Goal: Task Accomplishment & Management: Use online tool/utility

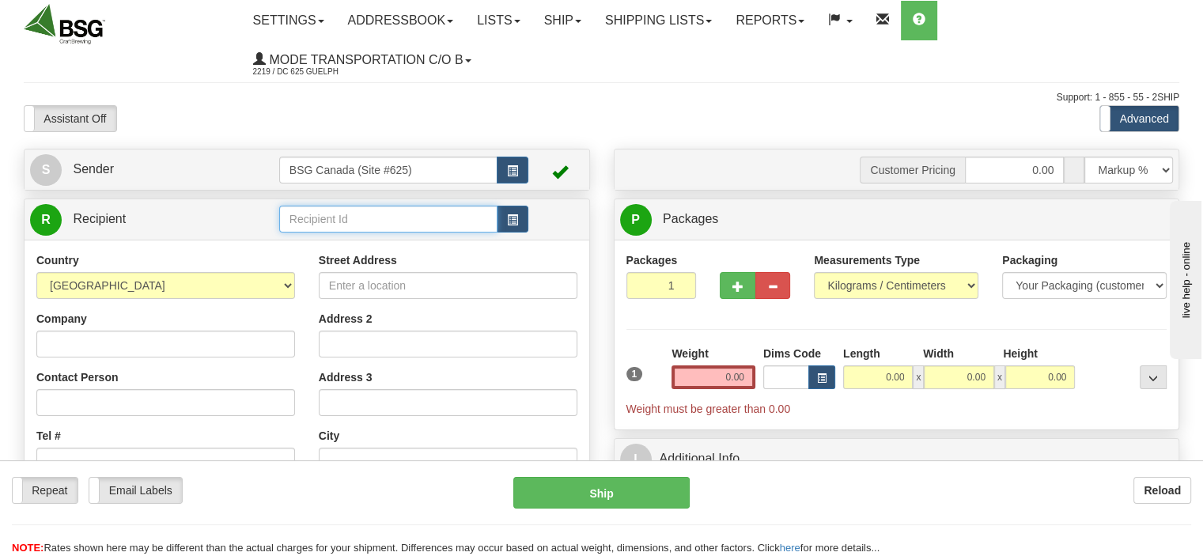
click at [323, 211] on input "text" at bounding box center [388, 219] width 218 height 27
click at [362, 246] on div "NODDING DONKEY" at bounding box center [384, 244] width 203 height 17
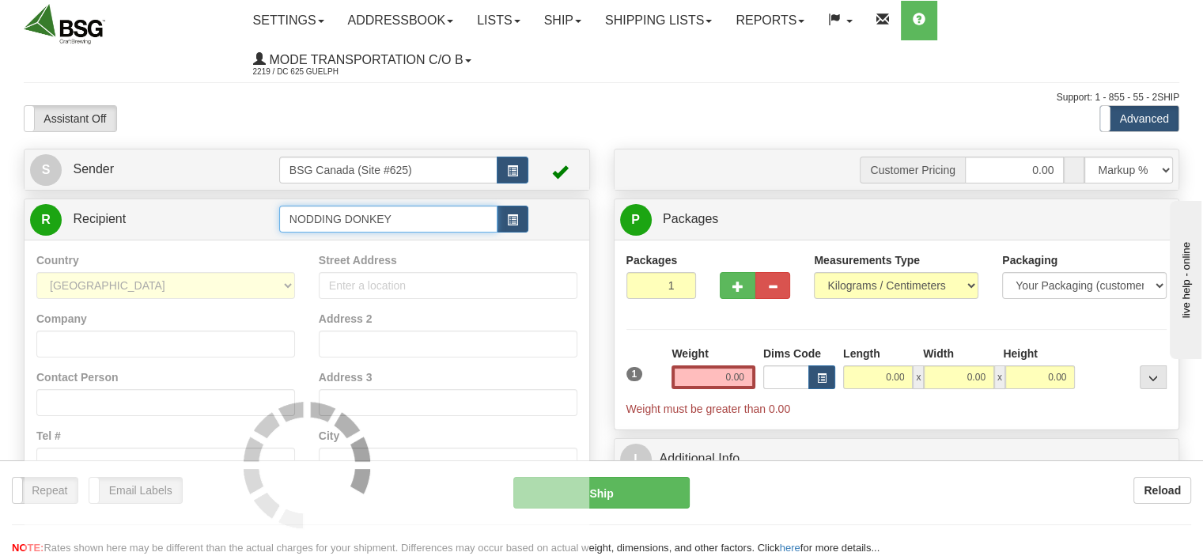
type input "NODDING DONKEY"
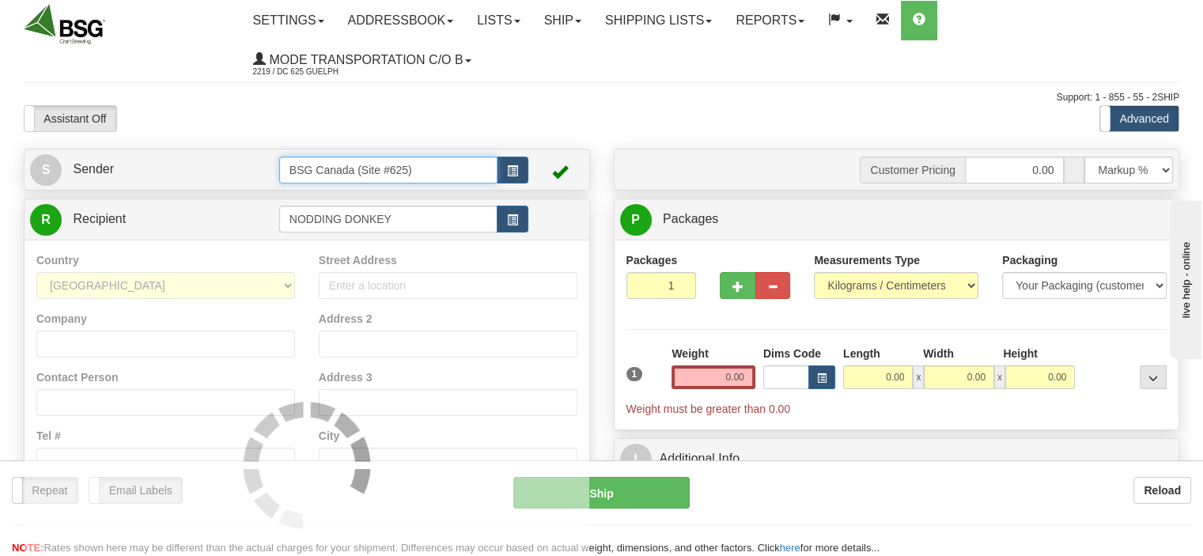
click at [446, 170] on input "BSG Canada (Site #625)" at bounding box center [388, 170] width 218 height 27
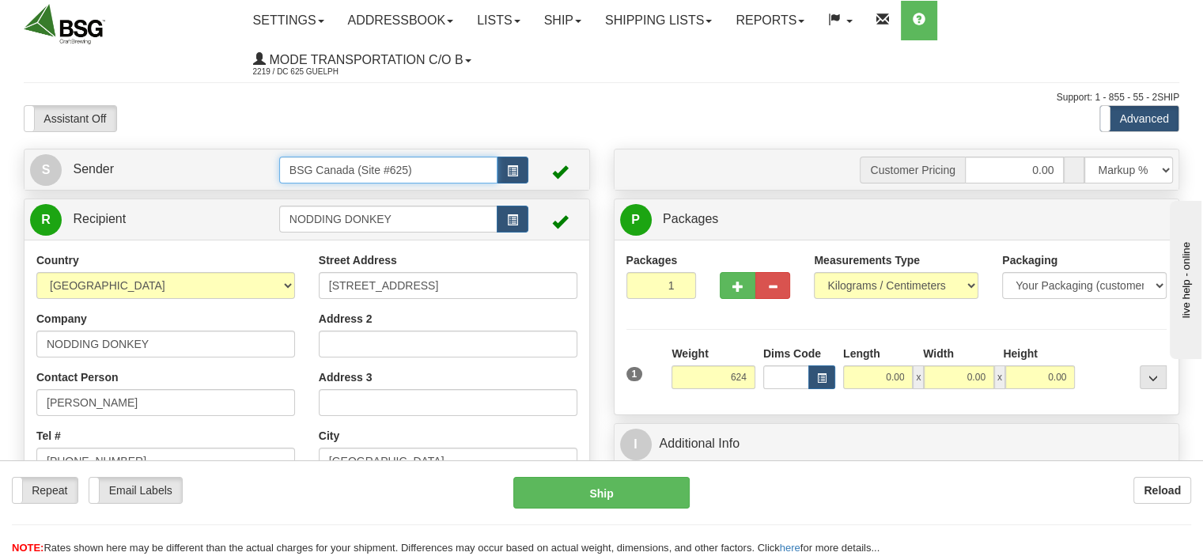
type input "624.00"
click at [417, 183] on input "BSG Canada (Site #625)" at bounding box center [388, 170] width 218 height 27
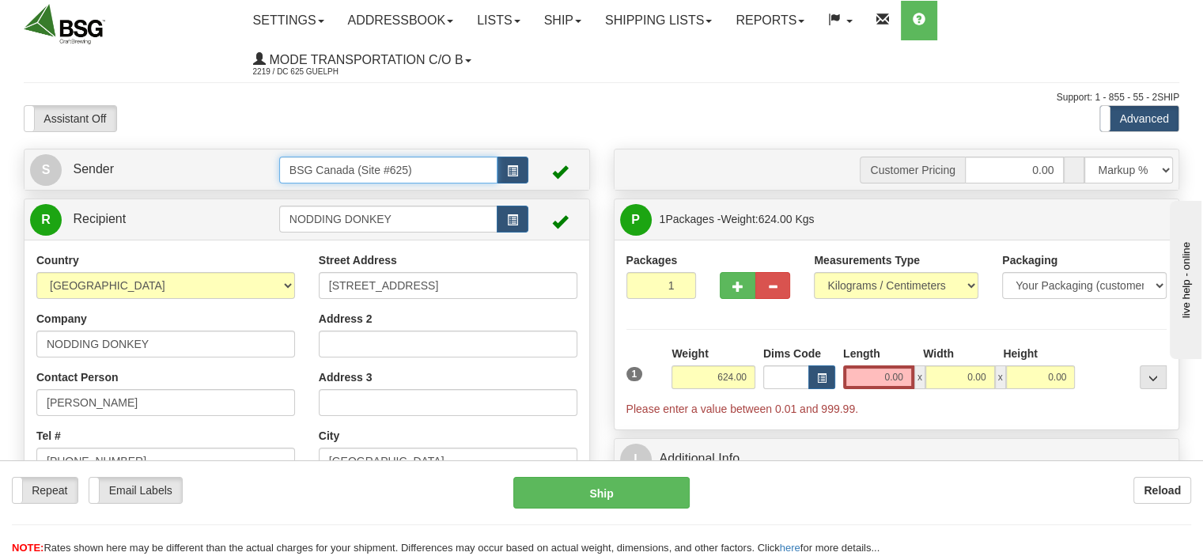
click at [417, 183] on input "BSG Canada (Site #625)" at bounding box center [388, 170] width 218 height 27
click at [324, 198] on div "BSG AIRDRIE - 624" at bounding box center [384, 195] width 203 height 17
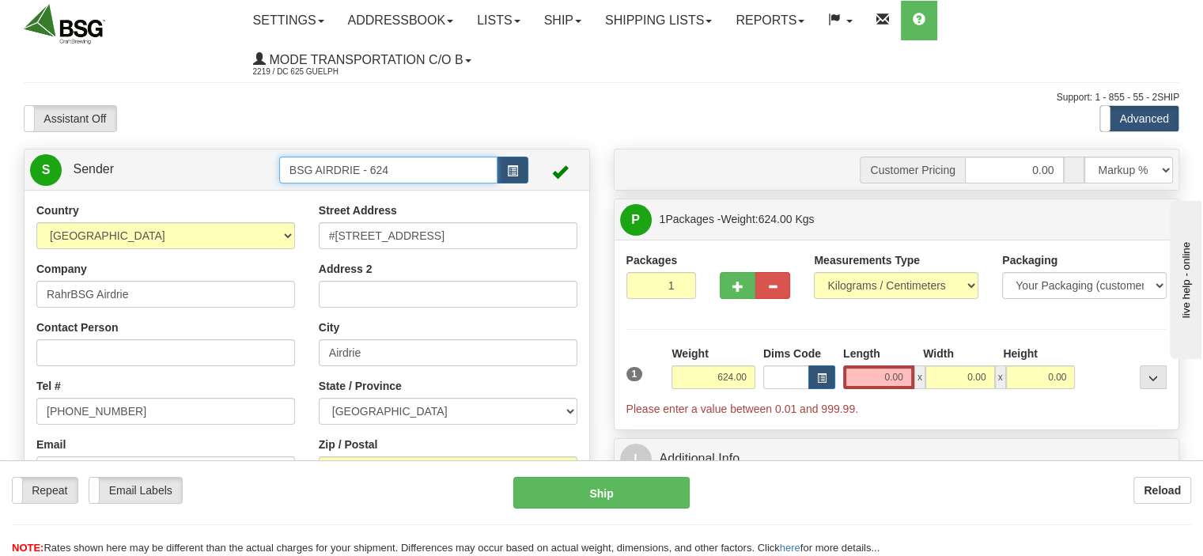
type input "BSG AIRDRIE - 624"
click at [690, 375] on input "624.00" at bounding box center [713, 377] width 84 height 24
type input "2.00"
type input "10.00"
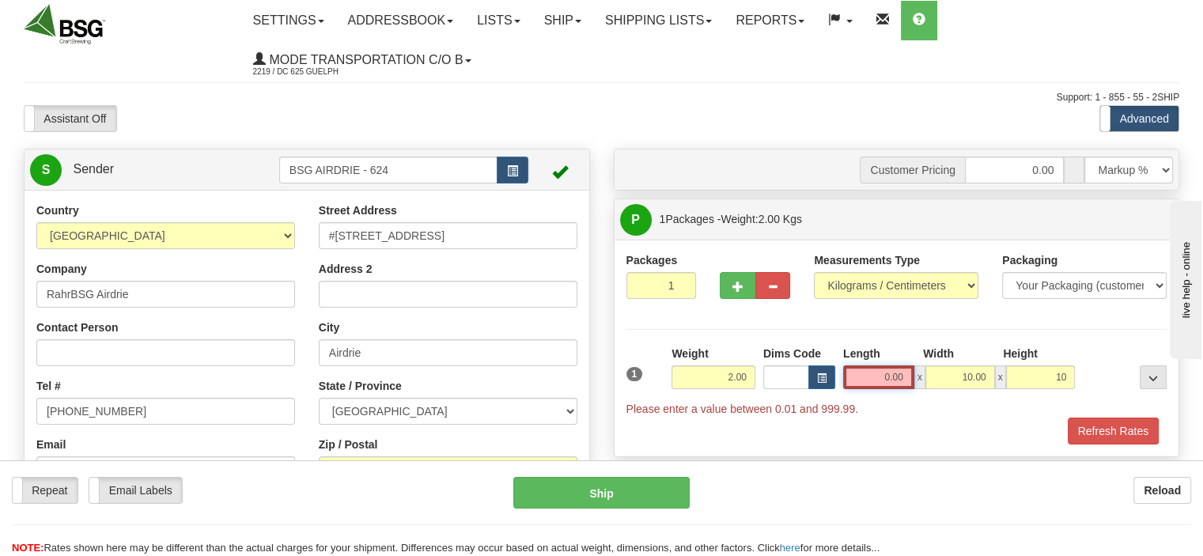
type input "10.00"
click at [875, 388] on input "0.00" at bounding box center [878, 377] width 71 height 24
click at [875, 388] on input "Length" at bounding box center [878, 377] width 71 height 24
type input "10.00"
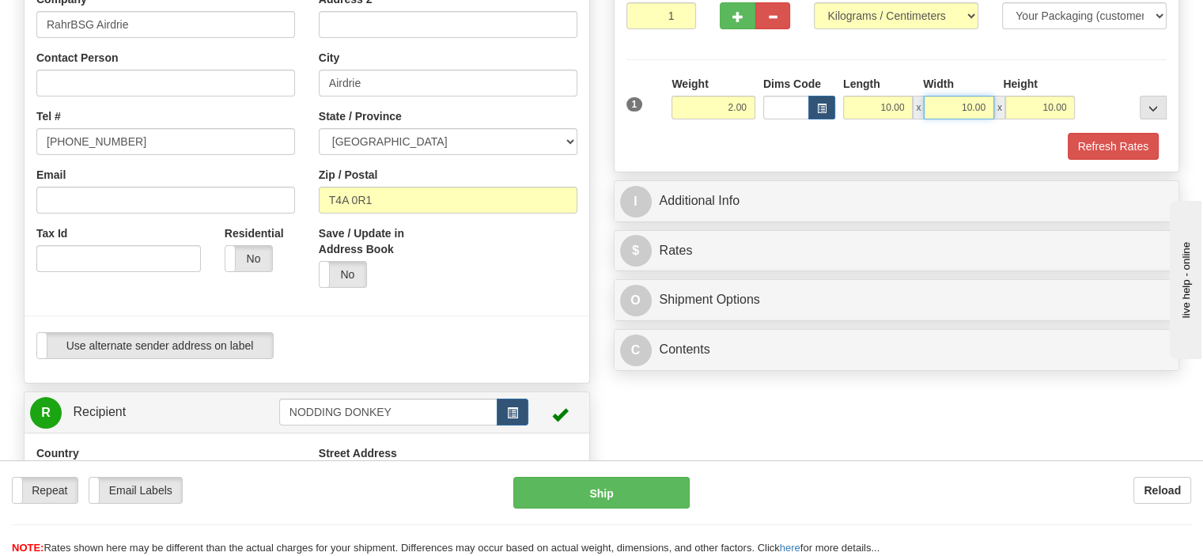
scroll to position [316, 0]
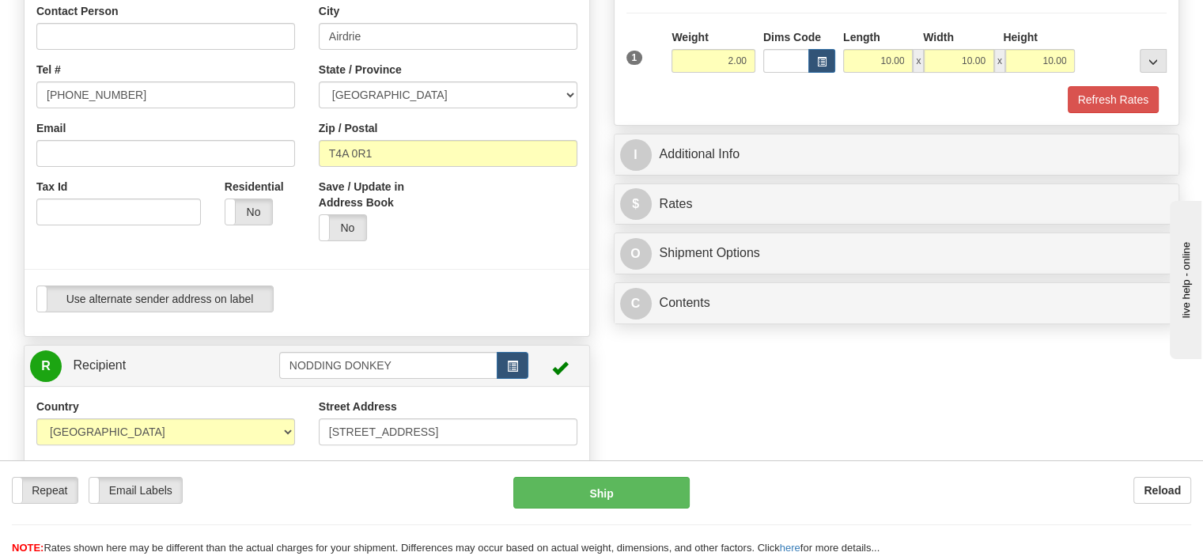
click at [841, 183] on div "Customer Pricing 0.00 Markup % Discount % Flat Amount Per Pound Flat Amount Mar…" at bounding box center [897, 82] width 590 height 500
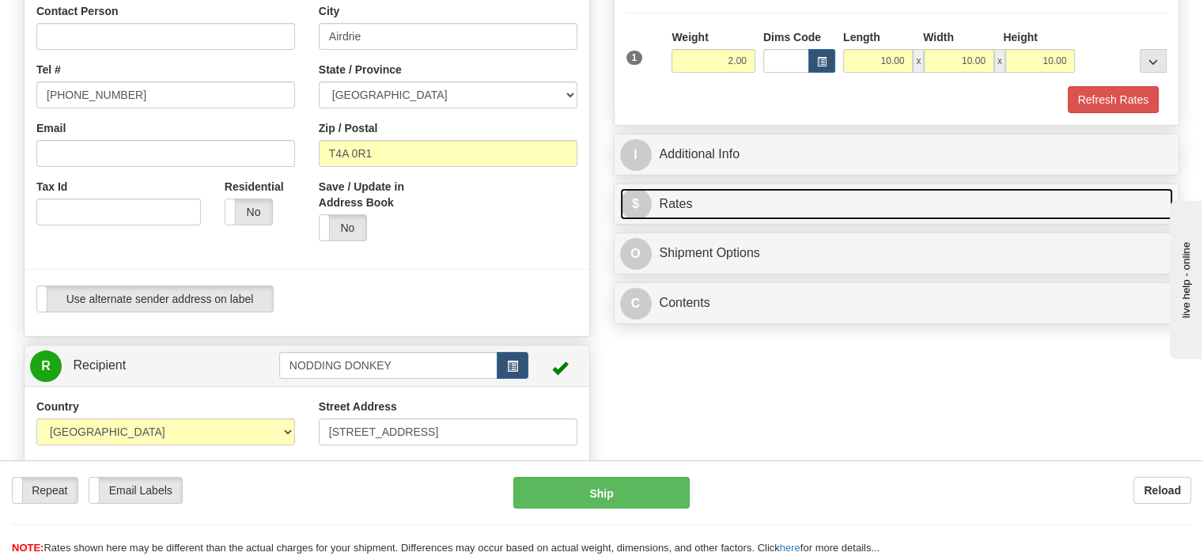
click at [841, 195] on link "$ Rates" at bounding box center [897, 204] width 554 height 32
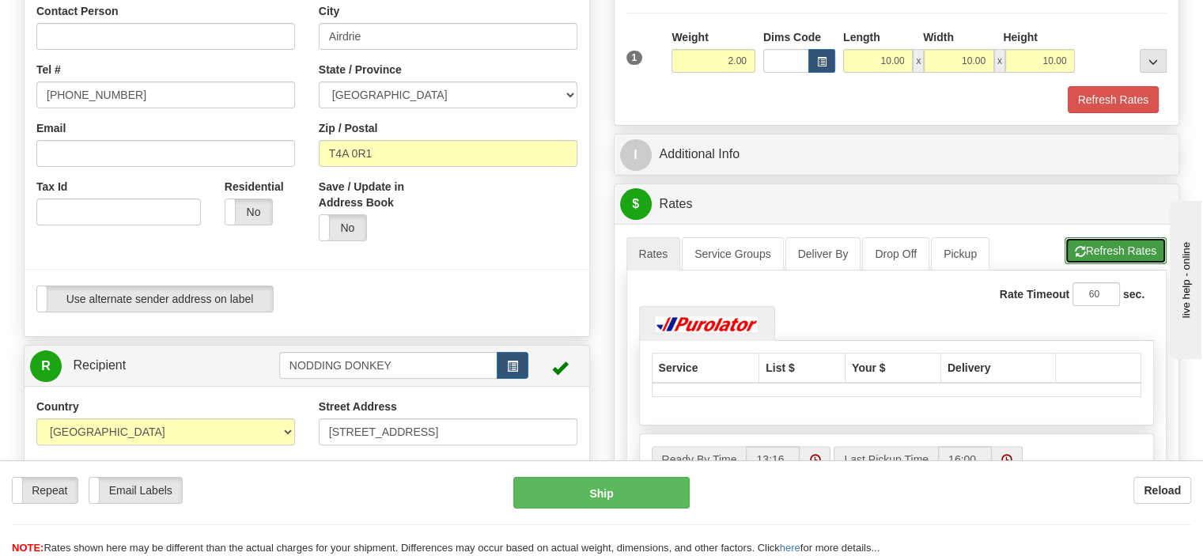
click at [1117, 246] on button "Refresh Rates" at bounding box center [1115, 250] width 102 height 27
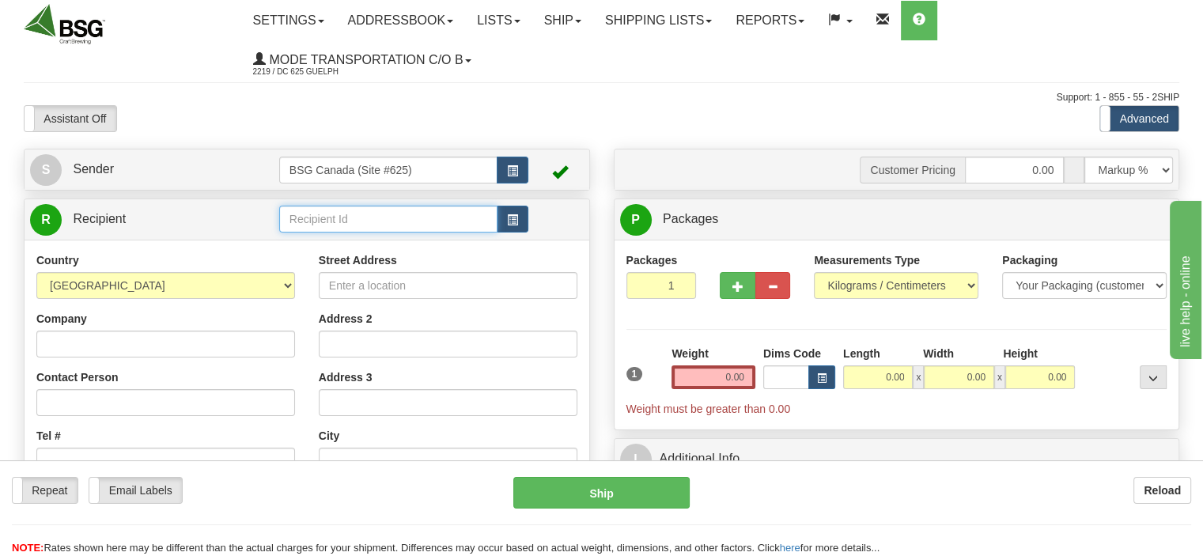
click at [357, 220] on input "text" at bounding box center [388, 219] width 218 height 27
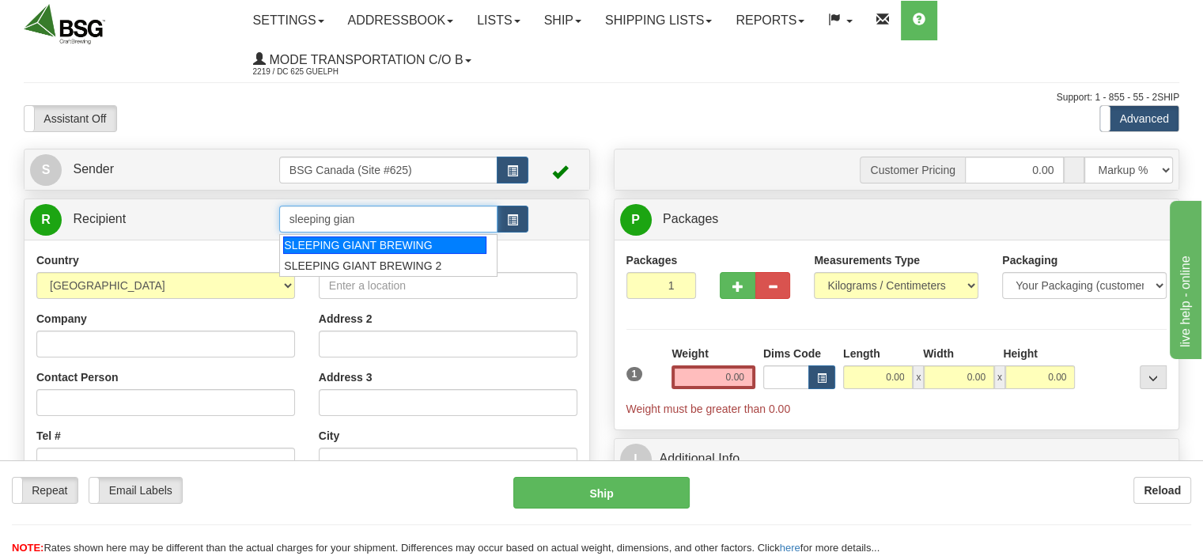
click at [396, 245] on div "SLEEPING GIANT BREWING" at bounding box center [384, 244] width 203 height 17
type input "SLEEPING GIANT BREWING"
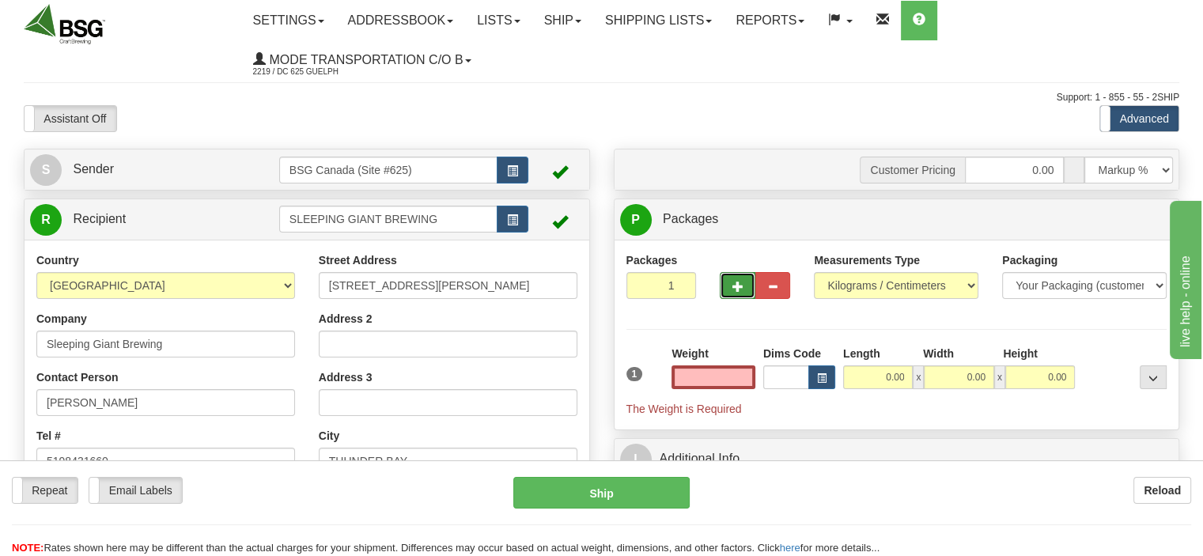
type input "0.00"
click at [743, 282] on span "button" at bounding box center [737, 287] width 11 height 10
type input "2"
click at [713, 368] on input "0.00" at bounding box center [713, 377] width 84 height 24
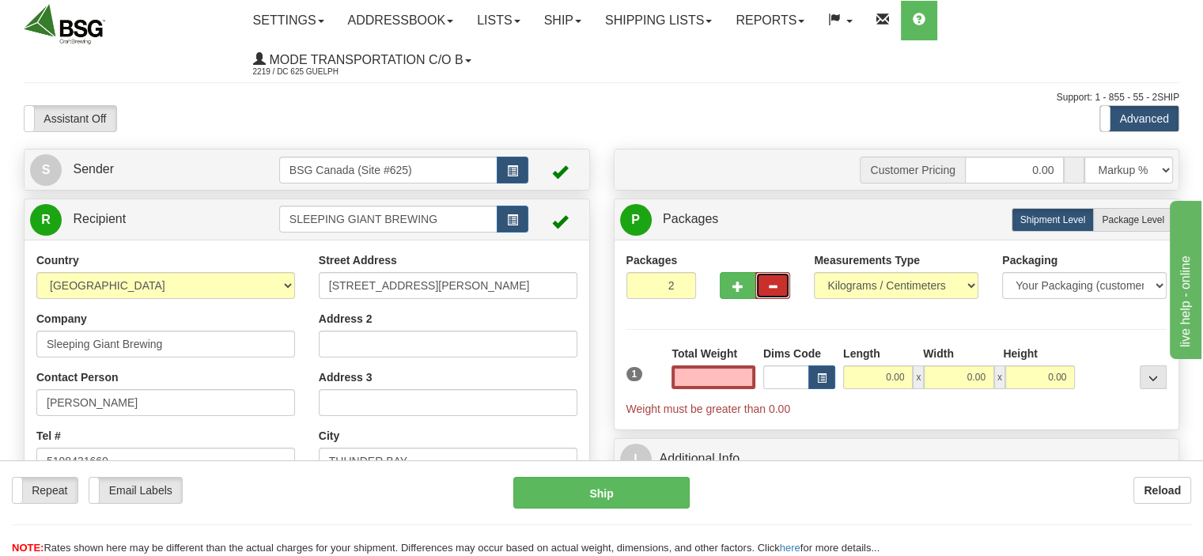
type input "0.00"
click at [760, 275] on button "button" at bounding box center [772, 285] width 35 height 27
type input "1"
click at [713, 381] on input "0.00" at bounding box center [713, 377] width 84 height 24
type input "0.00"
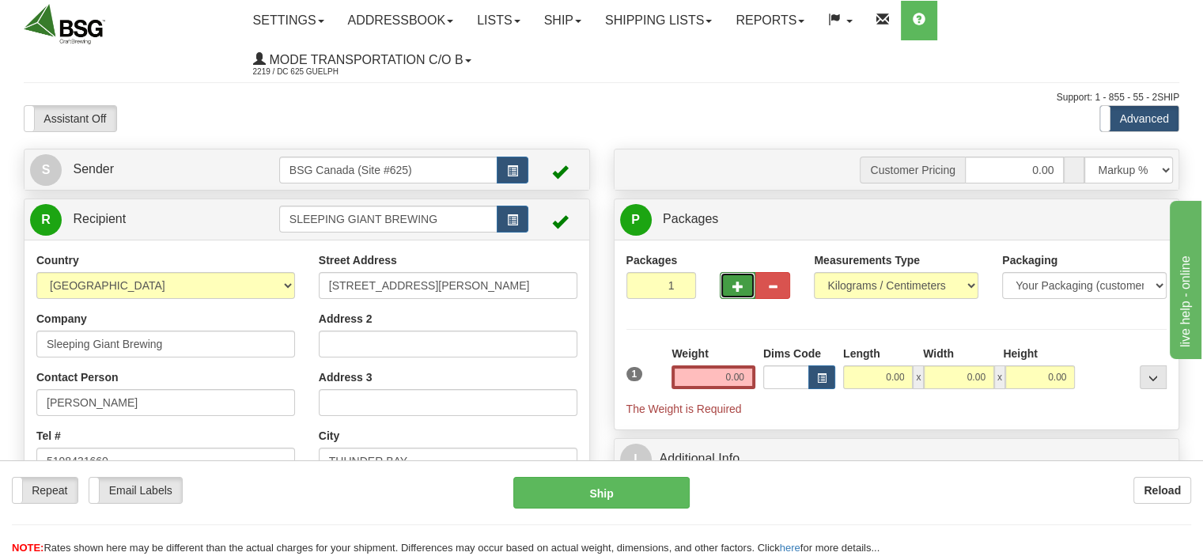
click at [733, 285] on span "button" at bounding box center [737, 287] width 11 height 10
type input "2"
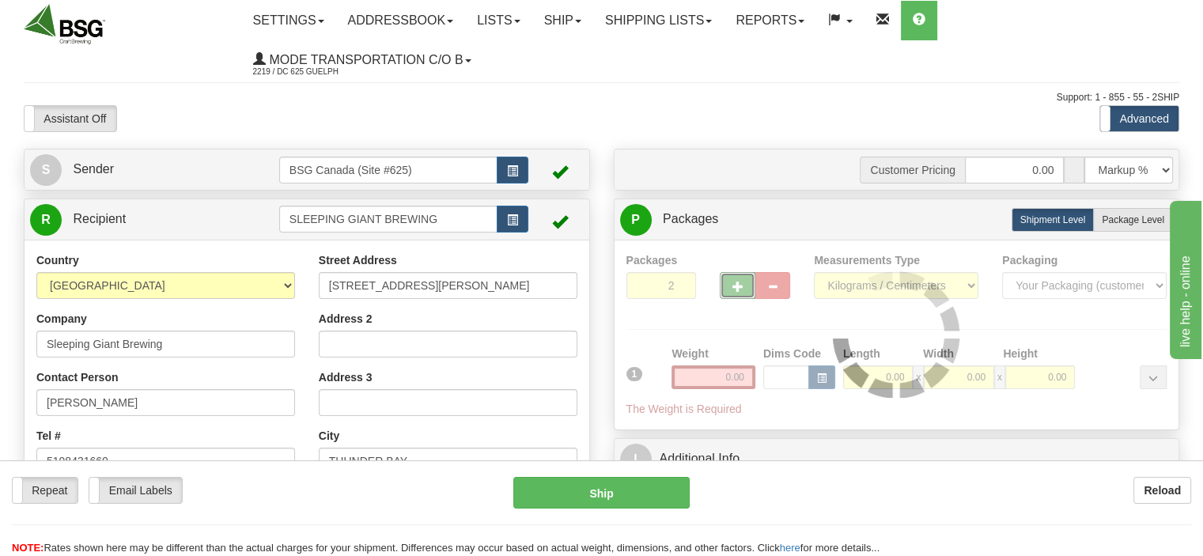
click at [721, 377] on div at bounding box center [896, 334] width 541 height 165
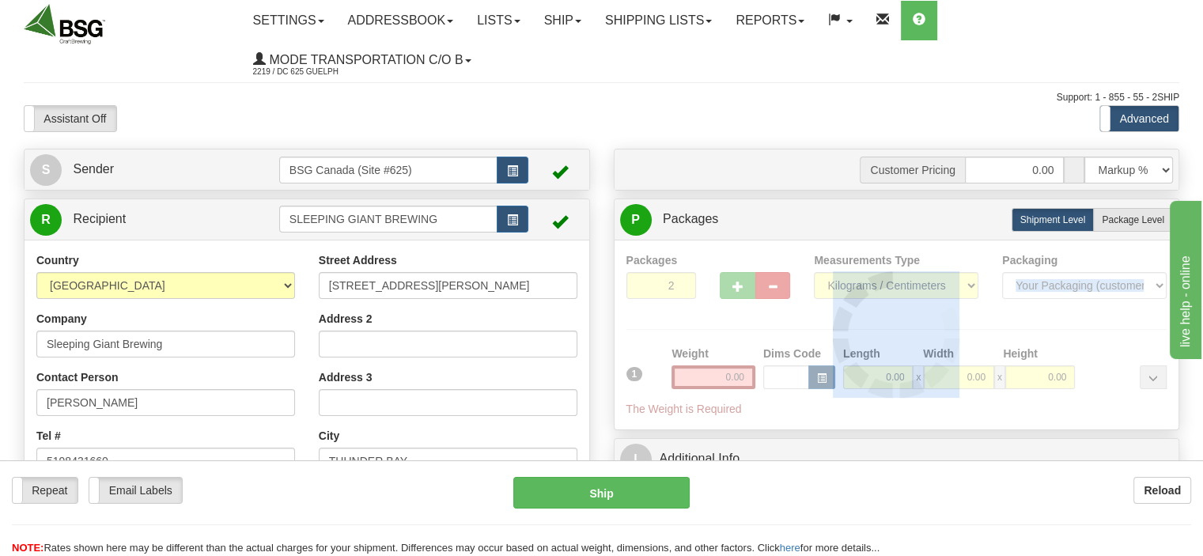
click at [721, 377] on div at bounding box center [896, 334] width 541 height 165
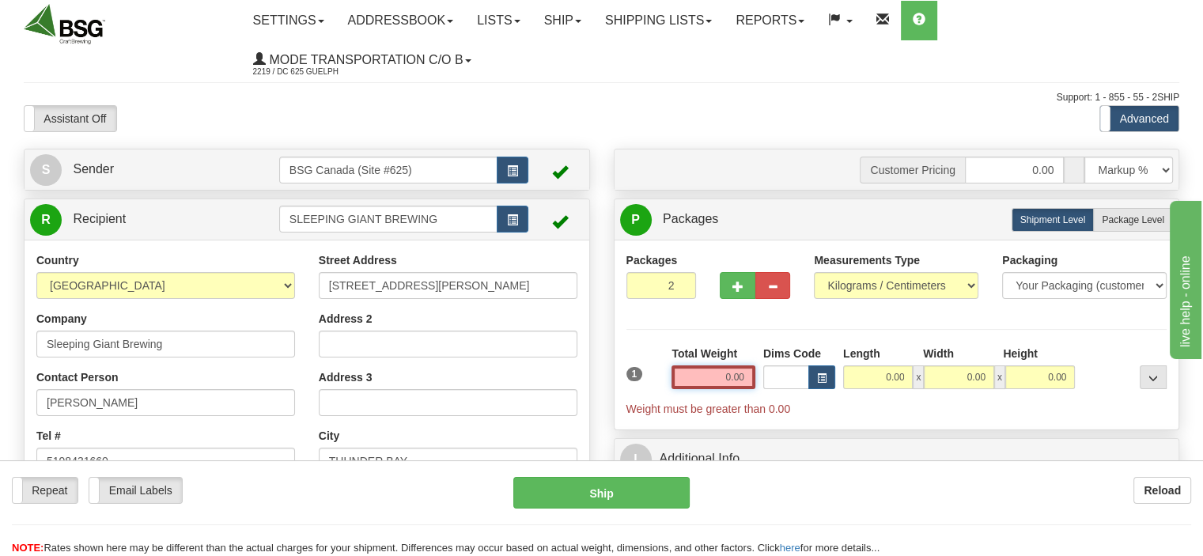
click at [728, 378] on input "0.00" at bounding box center [713, 377] width 84 height 24
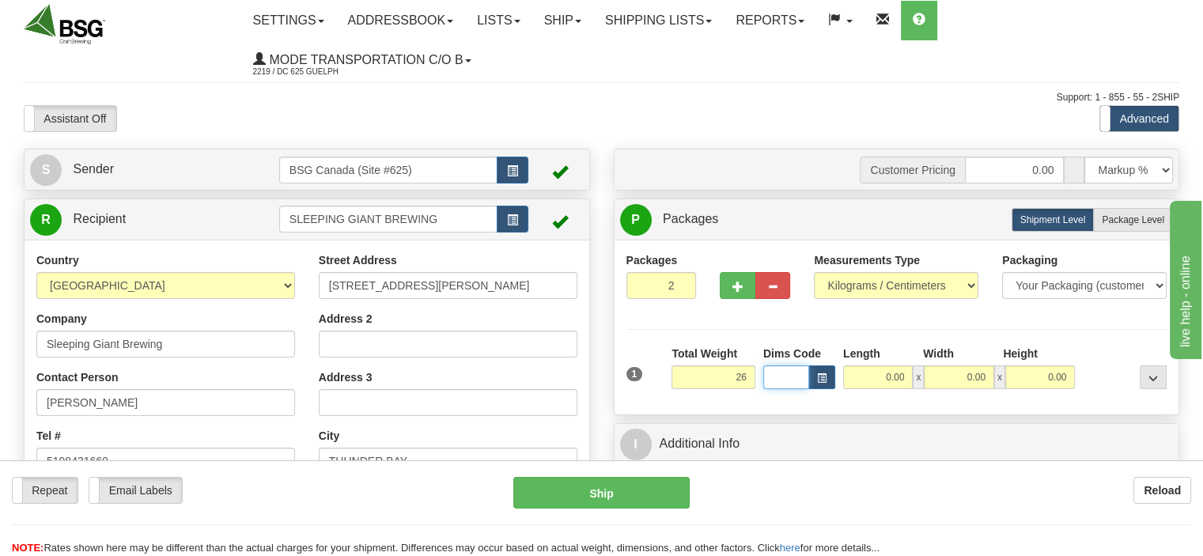
type input "26.00"
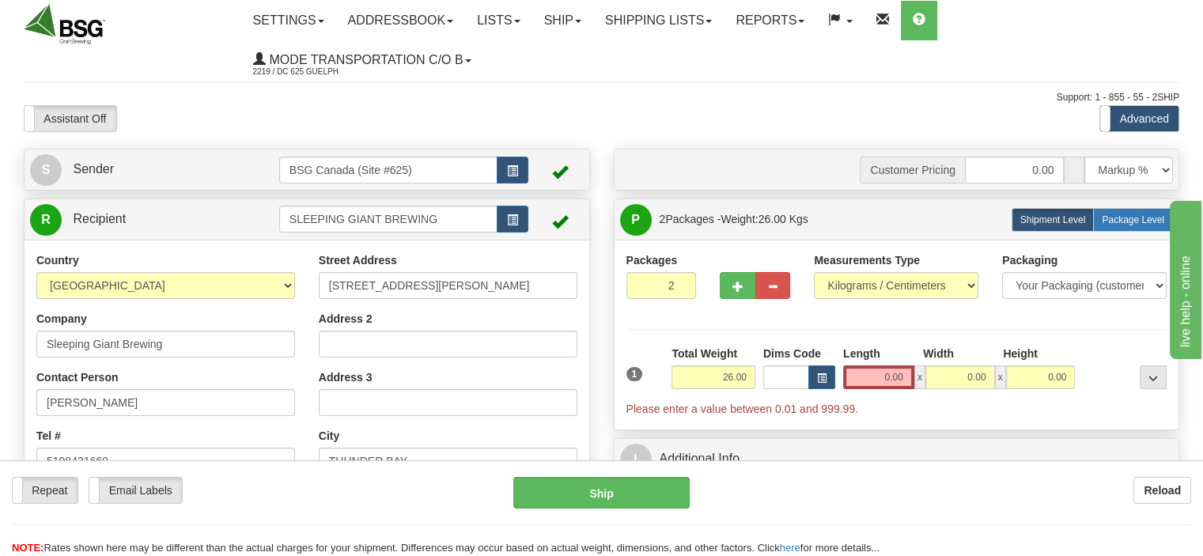
click at [1129, 214] on label "Package Level Pack.." at bounding box center [1133, 220] width 80 height 24
radio input "true"
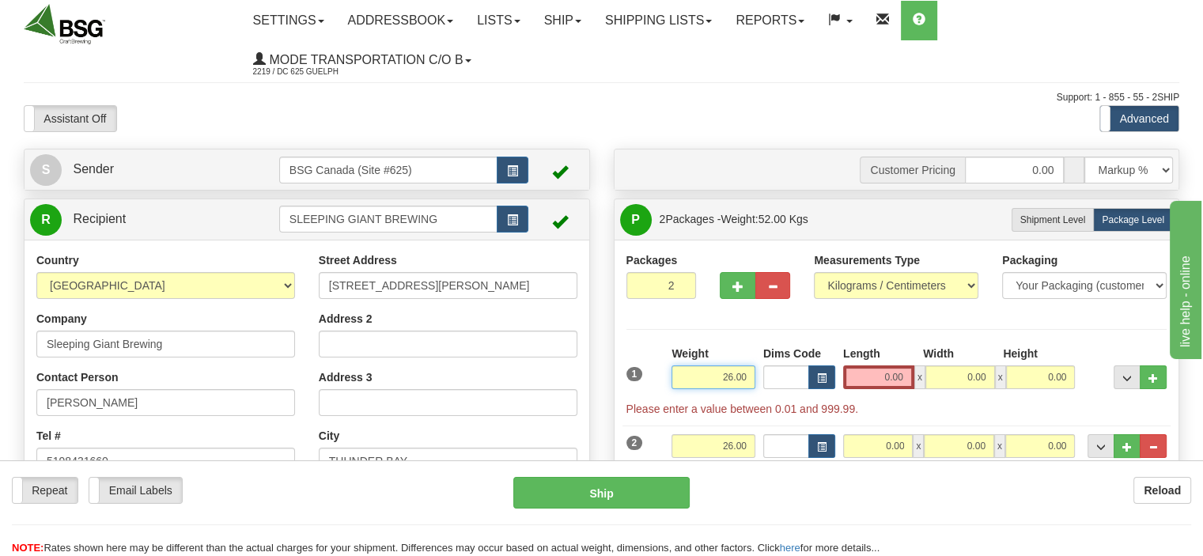
click at [734, 376] on input "26.00" at bounding box center [713, 377] width 84 height 24
type input "25.00"
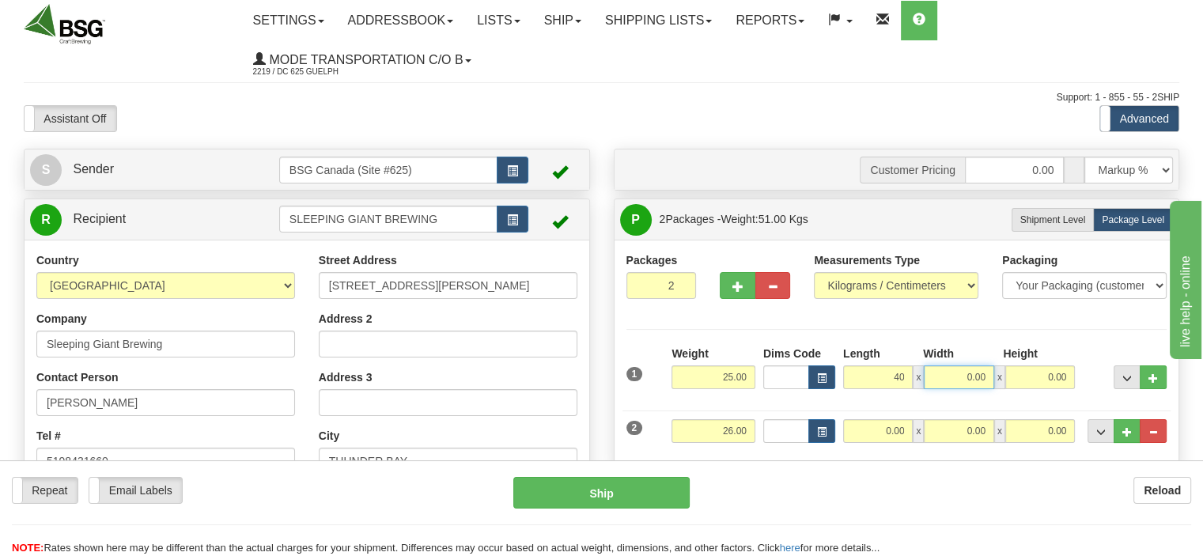
type input "40.00"
click at [714, 431] on input "26.00" at bounding box center [713, 431] width 84 height 24
drag, startPoint x: 714, startPoint y: 431, endPoint x: 696, endPoint y: 405, distance: 31.8
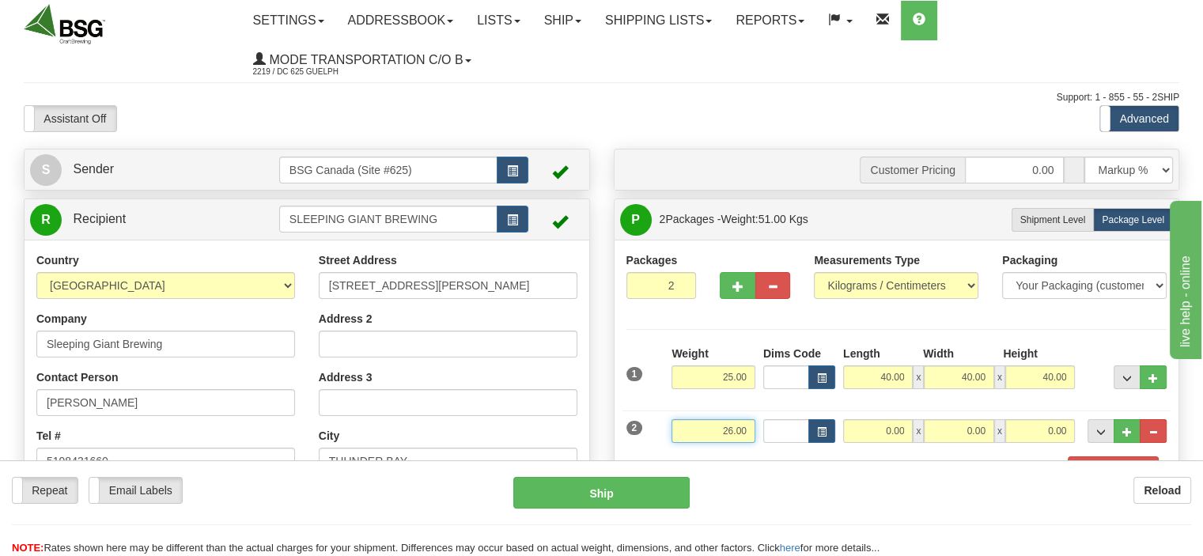
click at [714, 431] on input "26.00" at bounding box center [713, 431] width 84 height 24
type input "1.00"
type input "15.00"
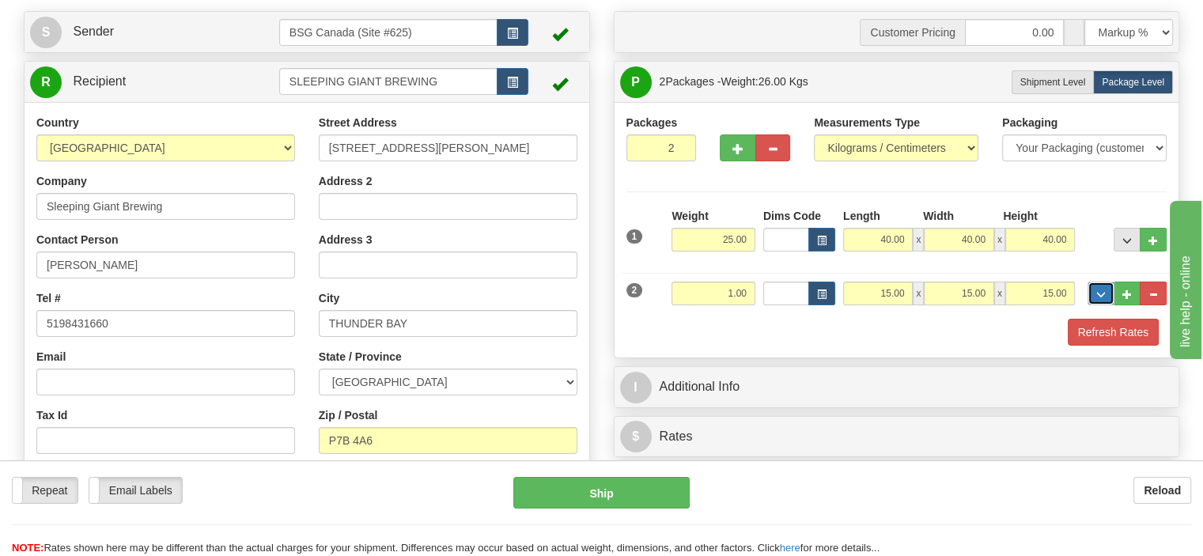
scroll to position [158, 0]
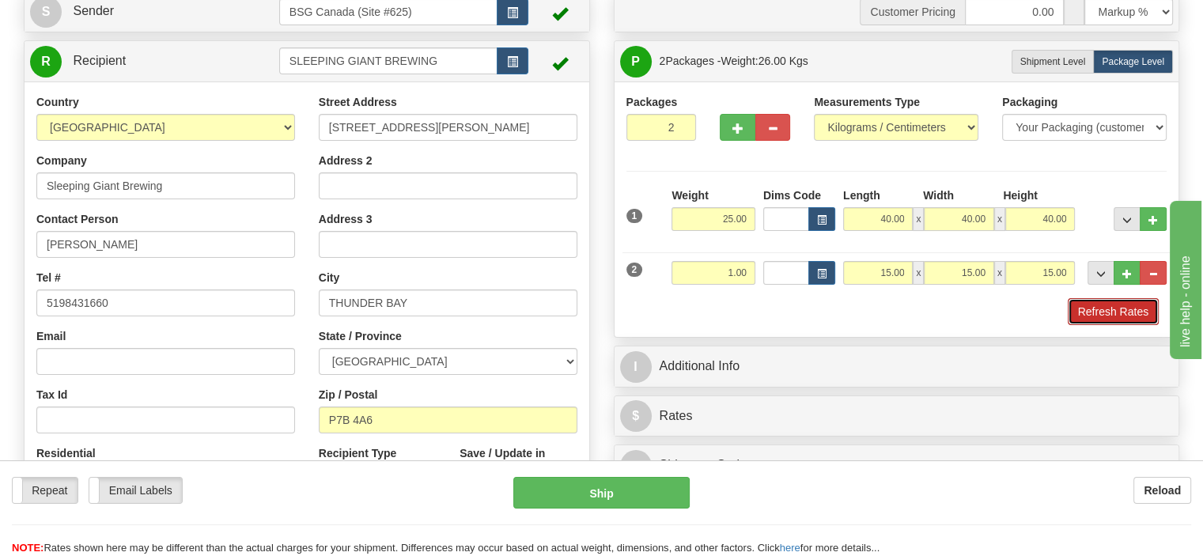
click at [1083, 308] on button "Refresh Rates" at bounding box center [1113, 311] width 91 height 27
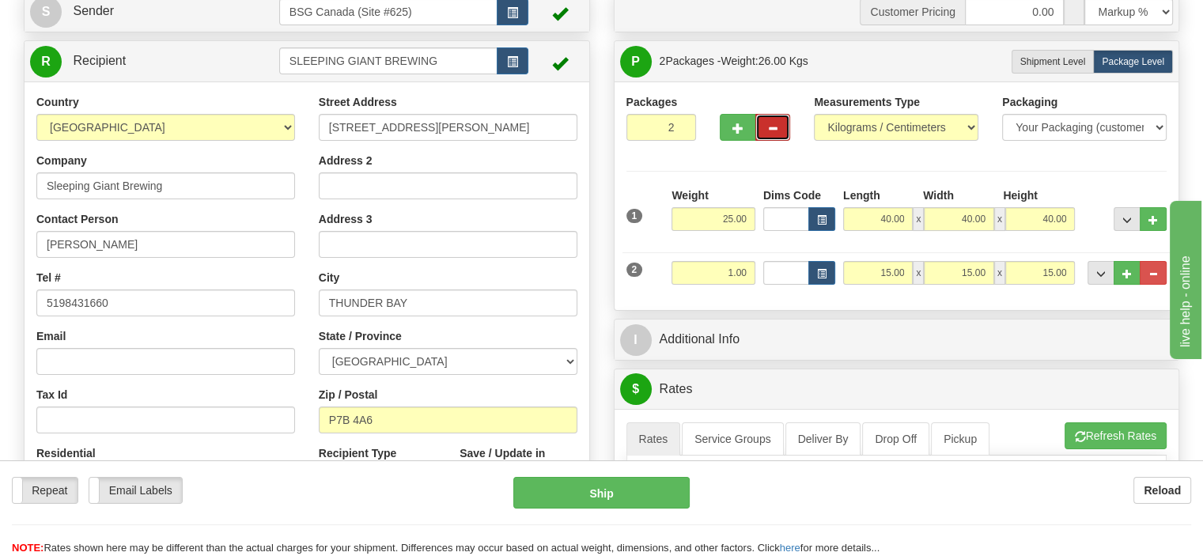
click at [767, 128] on span "button" at bounding box center [772, 128] width 11 height 10
type input "1"
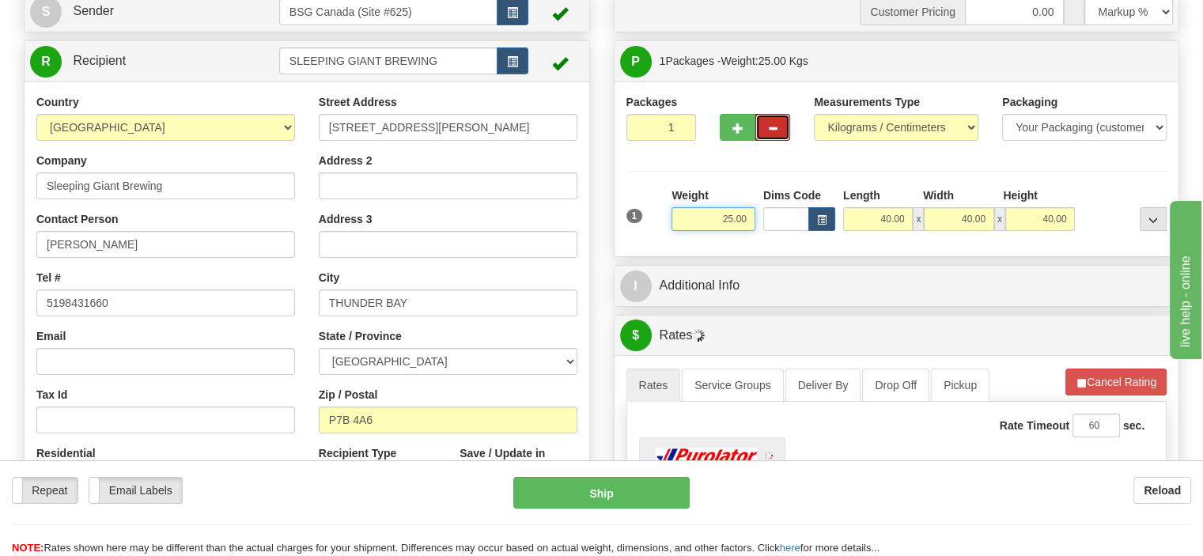
click at [716, 219] on input "25.00" at bounding box center [713, 219] width 84 height 24
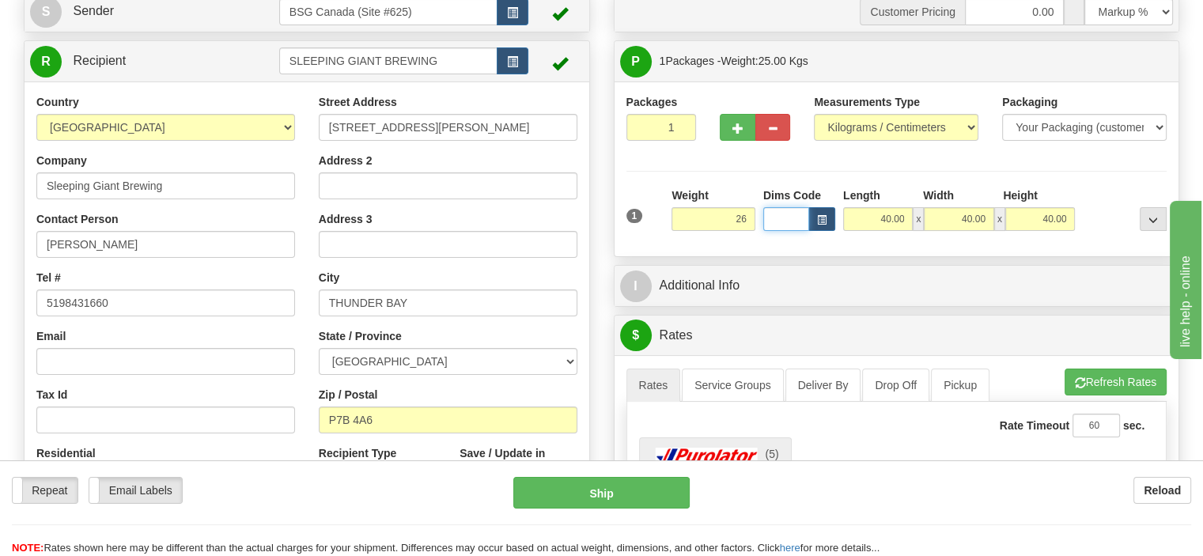
type input "26.00"
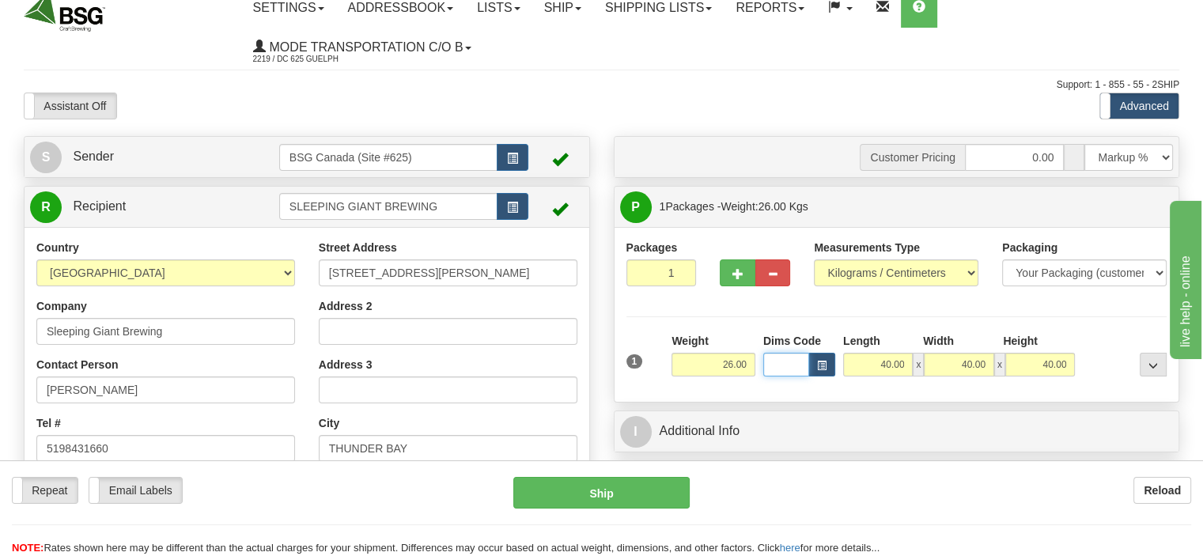
scroll to position [0, 0]
